Goal: Information Seeking & Learning: Learn about a topic

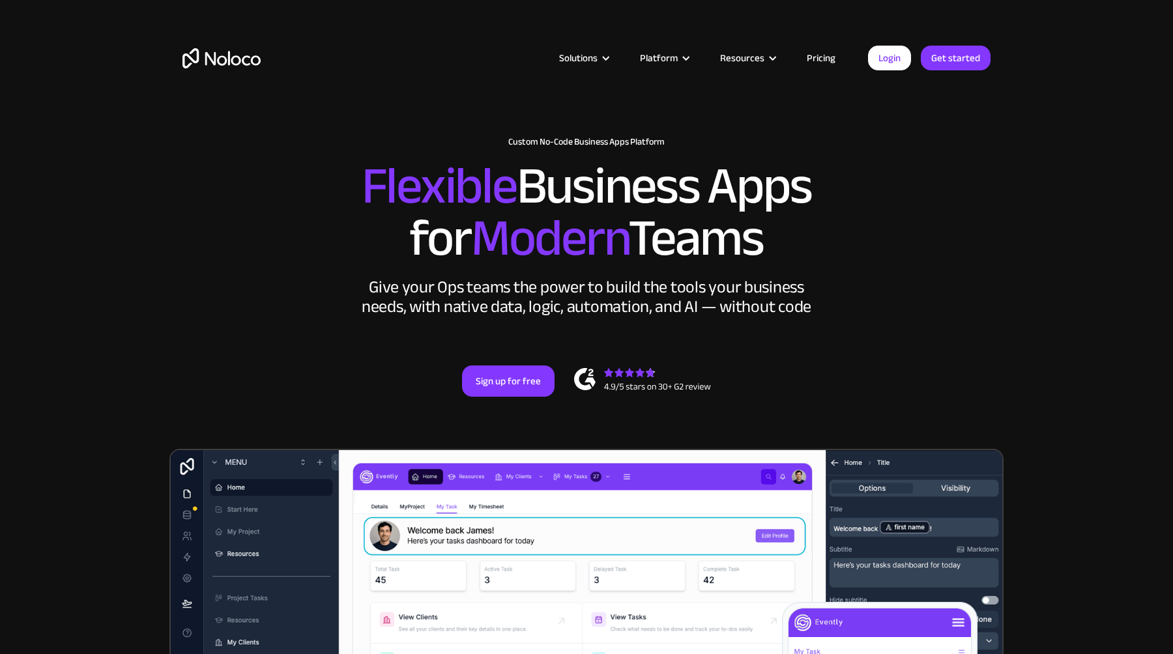
click at [823, 61] on link "Pricing" at bounding box center [821, 58] width 61 height 17
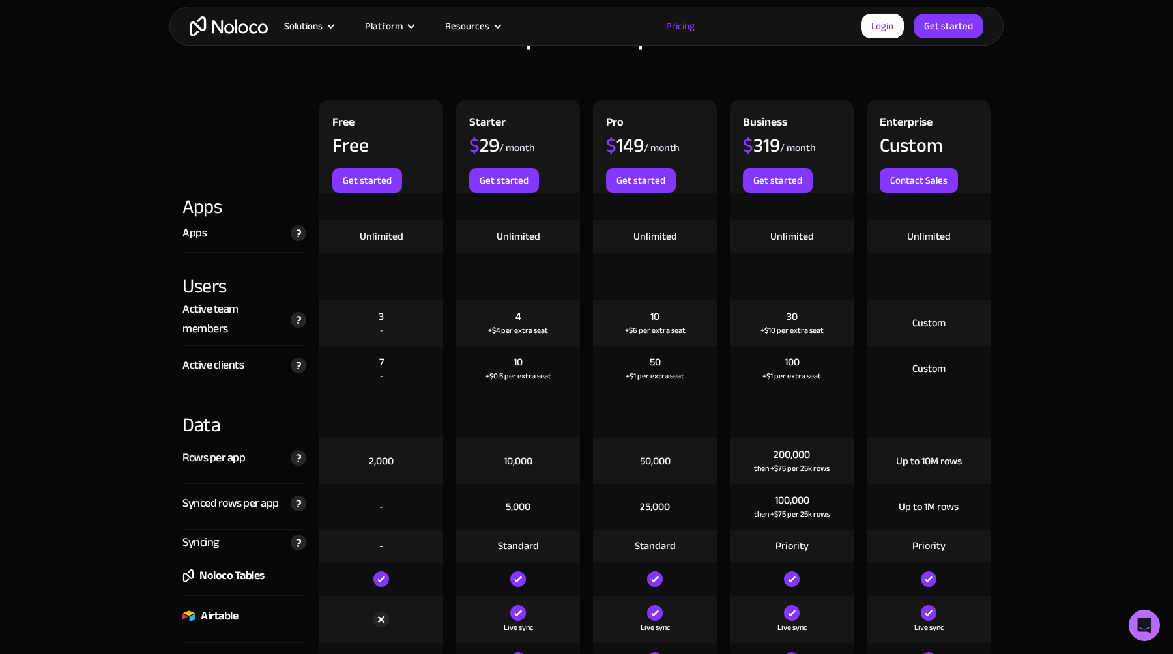
scroll to position [1420, 0]
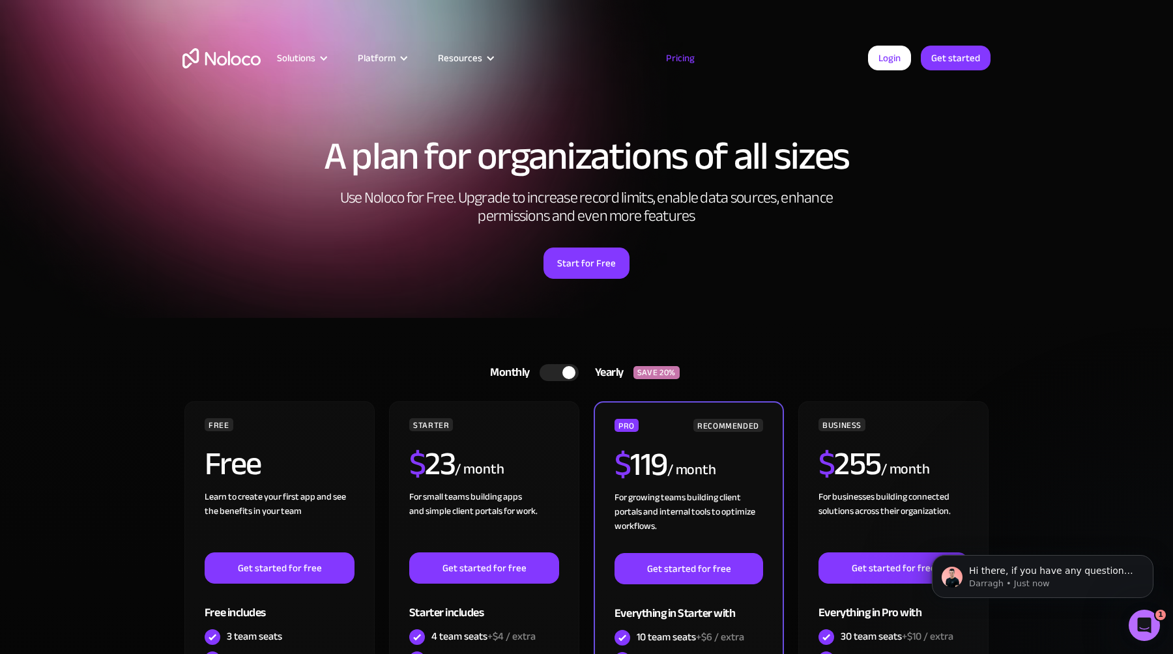
scroll to position [64, 0]
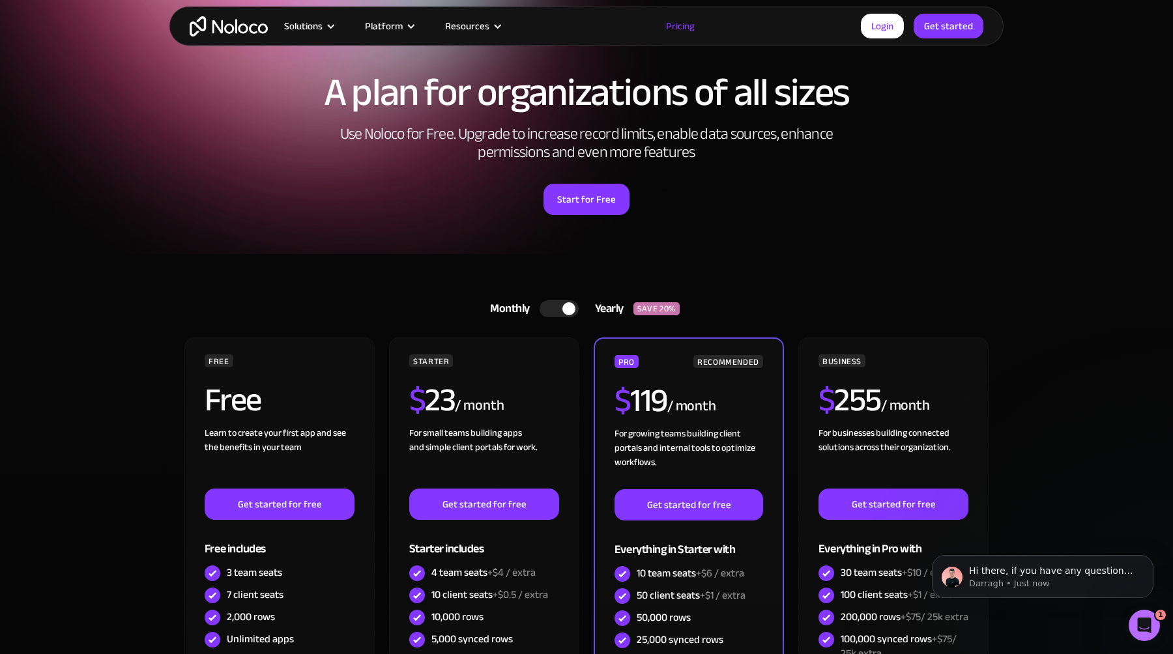
click at [217, 31] on img "home" at bounding box center [229, 26] width 78 height 20
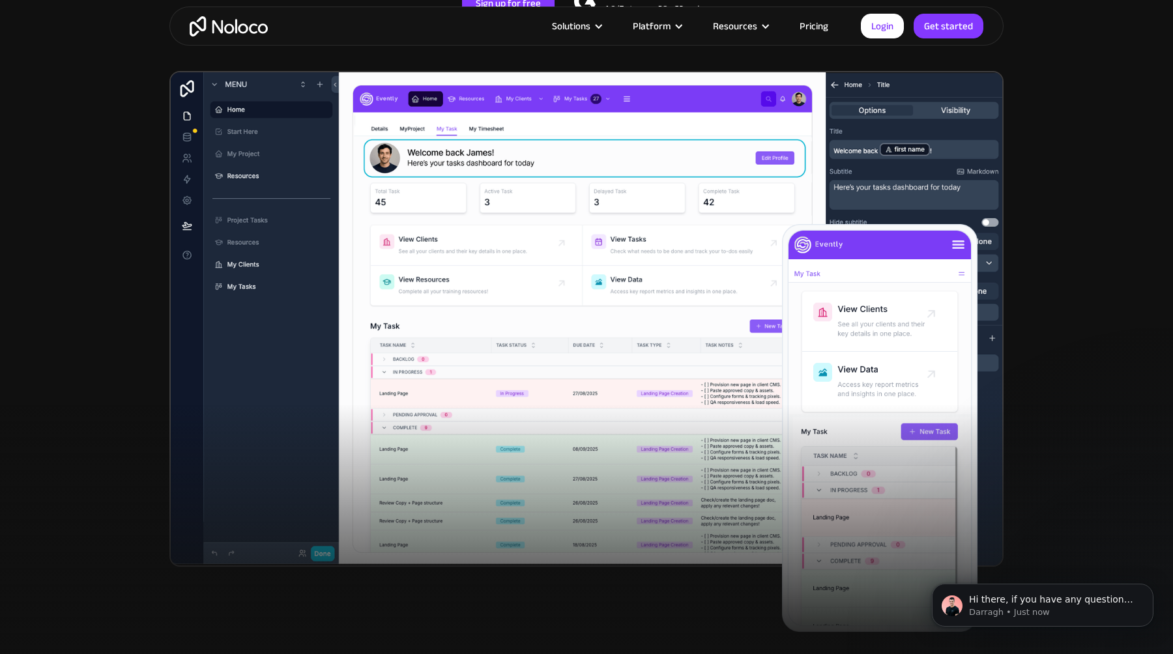
scroll to position [413, 0]
